Goal: Task Accomplishment & Management: Manage account settings

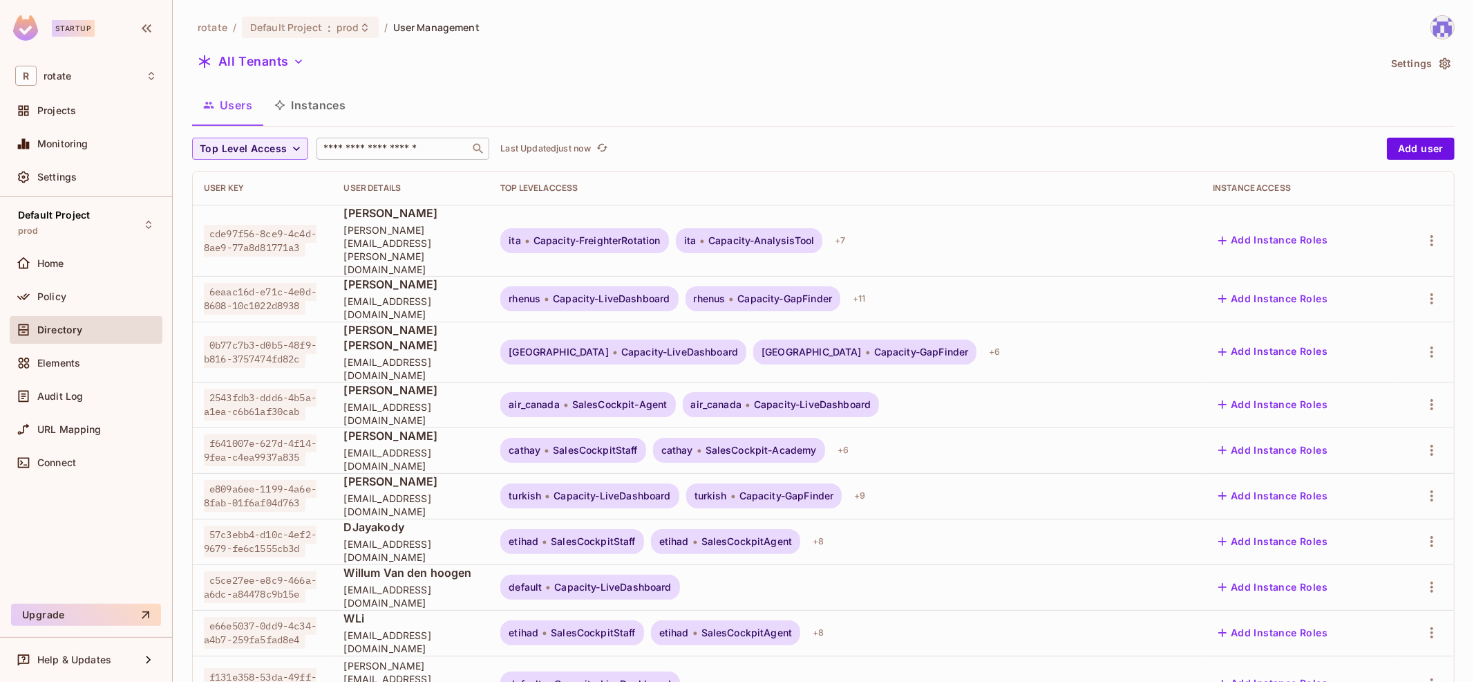
click at [395, 150] on input "text" at bounding box center [393, 149] width 145 height 14
type input "*"
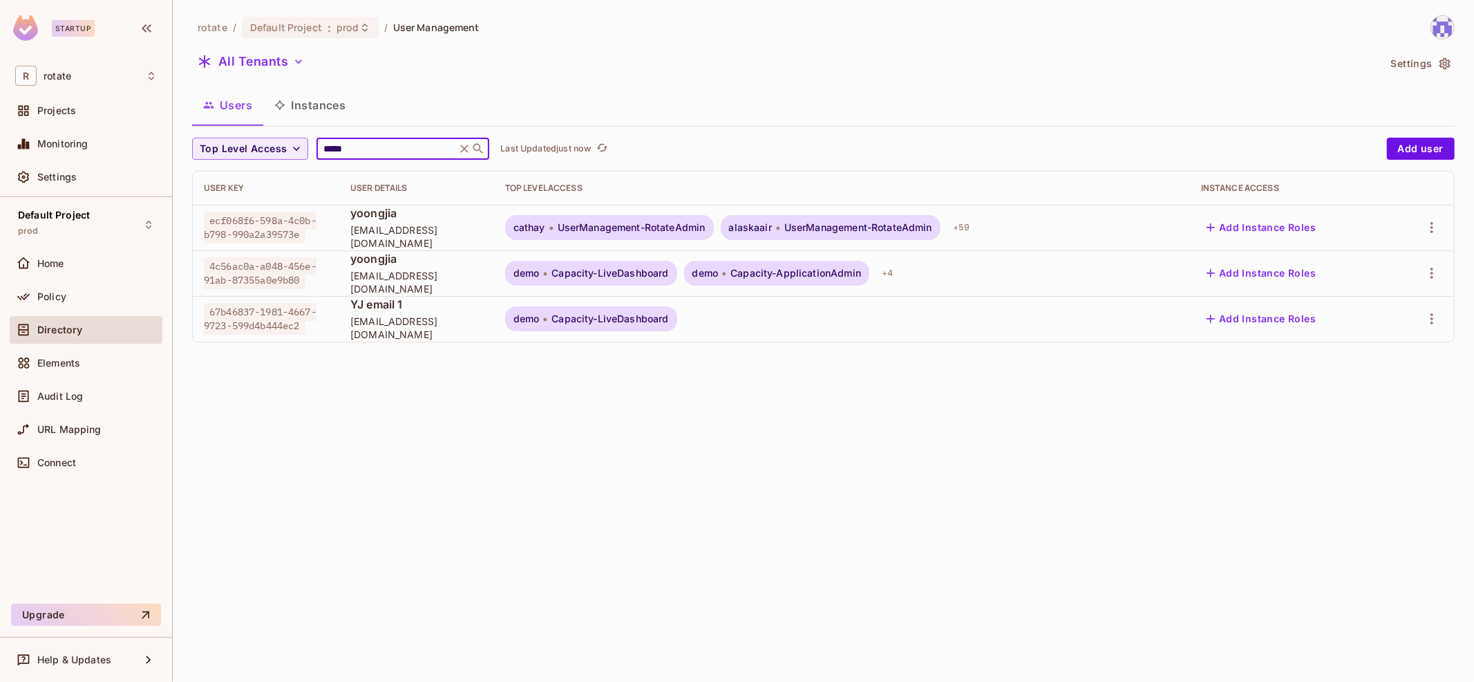
type input "*****"
click at [655, 557] on div "rotate / Default Project : prod / User Management All Tenants Settings Users In…" at bounding box center [824, 341] width 1302 height 682
click at [1428, 317] on icon "button" at bounding box center [1432, 318] width 17 height 17
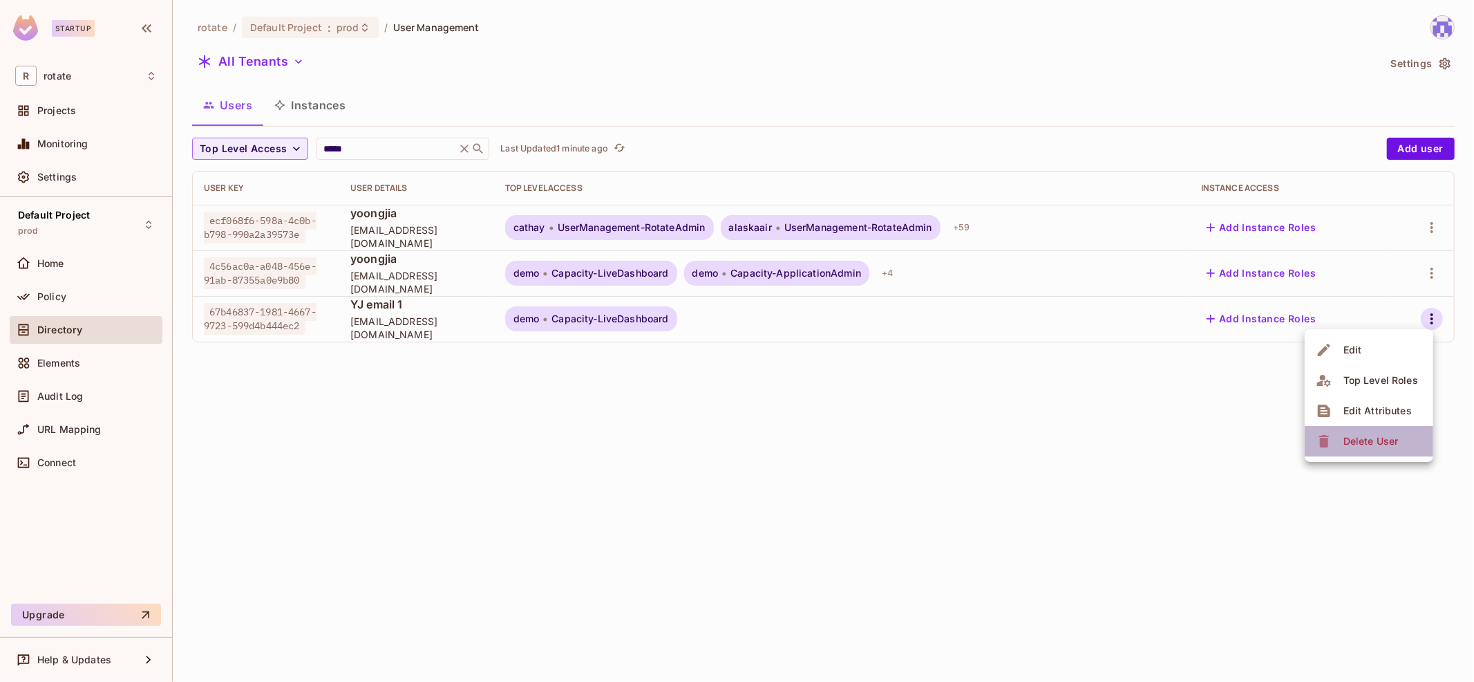
click at [1355, 441] on div "Delete User" at bounding box center [1371, 441] width 55 height 14
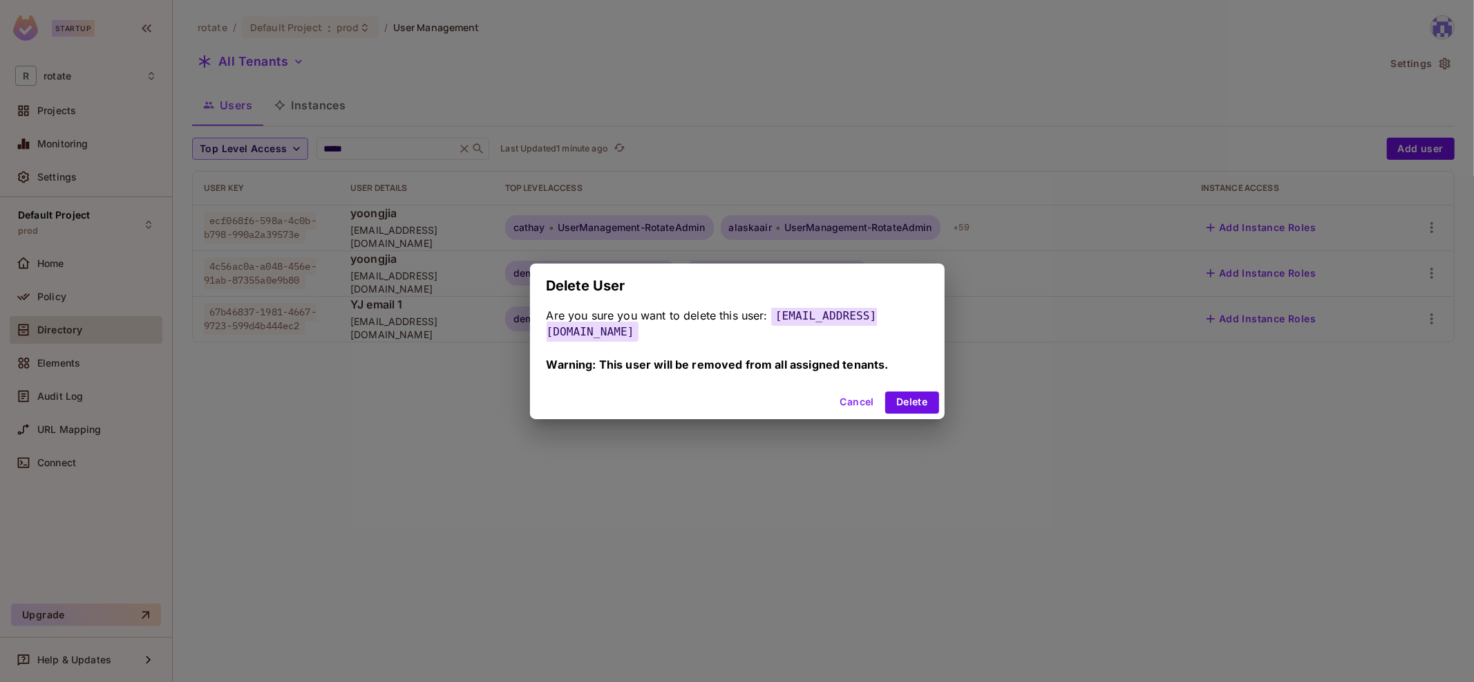
click at [1057, 431] on div "Delete User Are you sure you want to delete this user: [EMAIL_ADDRESS][DOMAIN_N…" at bounding box center [737, 341] width 1474 height 682
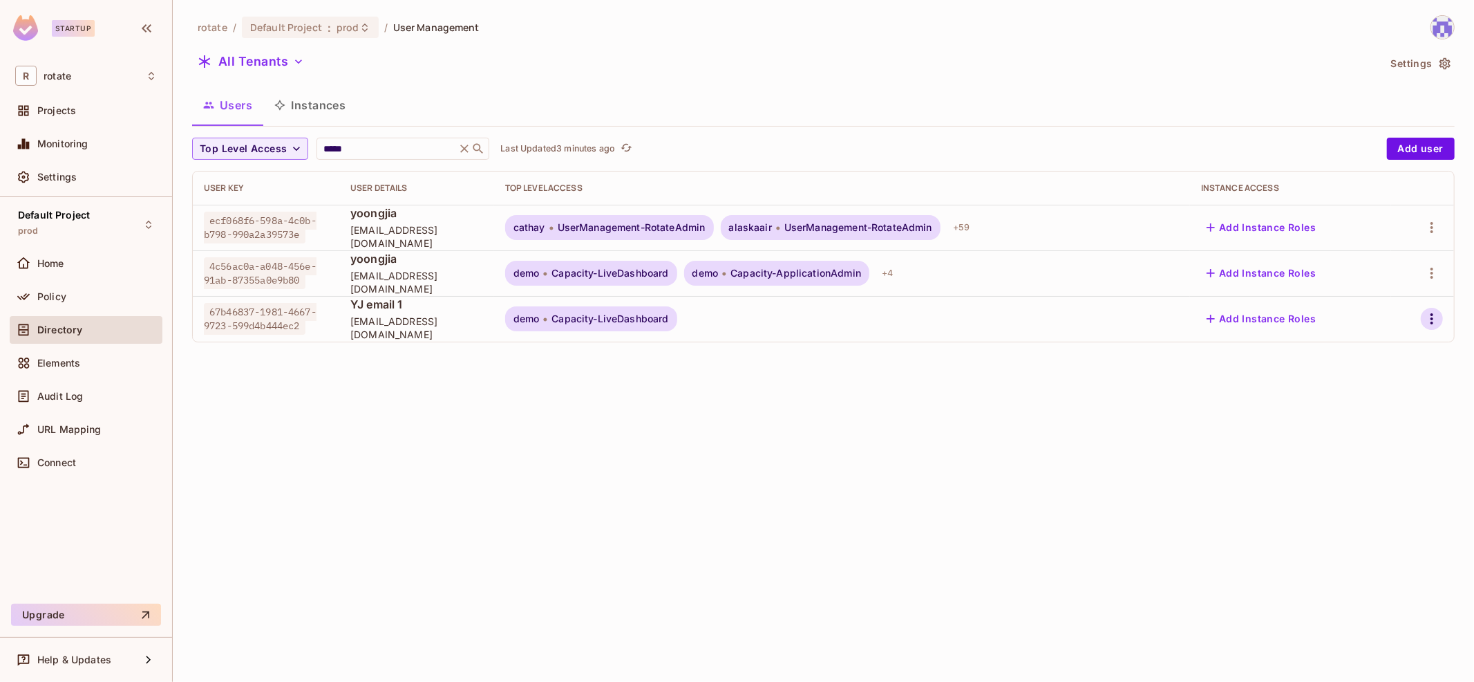
click at [1433, 322] on icon "button" at bounding box center [1432, 318] width 3 height 11
click at [1382, 434] on div "Delete User" at bounding box center [1371, 441] width 55 height 14
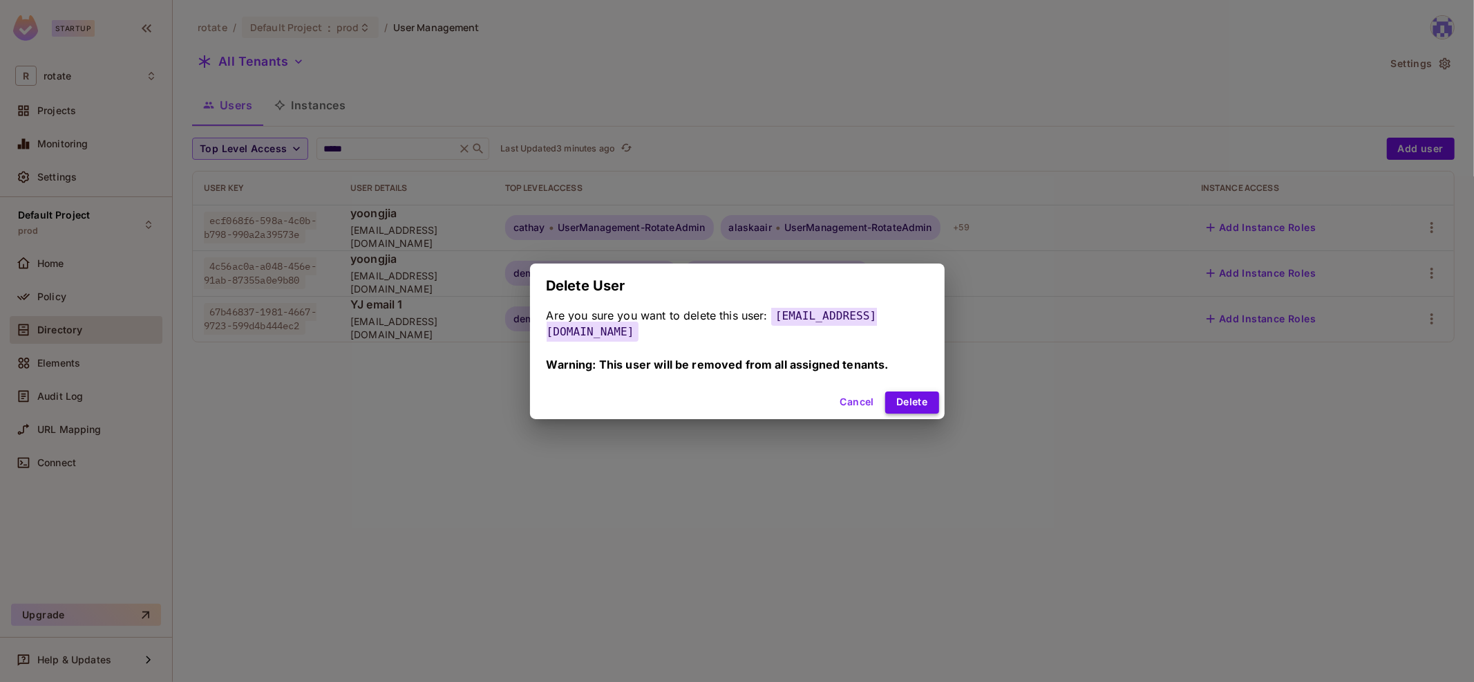
click at [922, 393] on button "Delete" at bounding box center [911, 402] width 53 height 22
